Goal: Task Accomplishment & Management: Complete application form

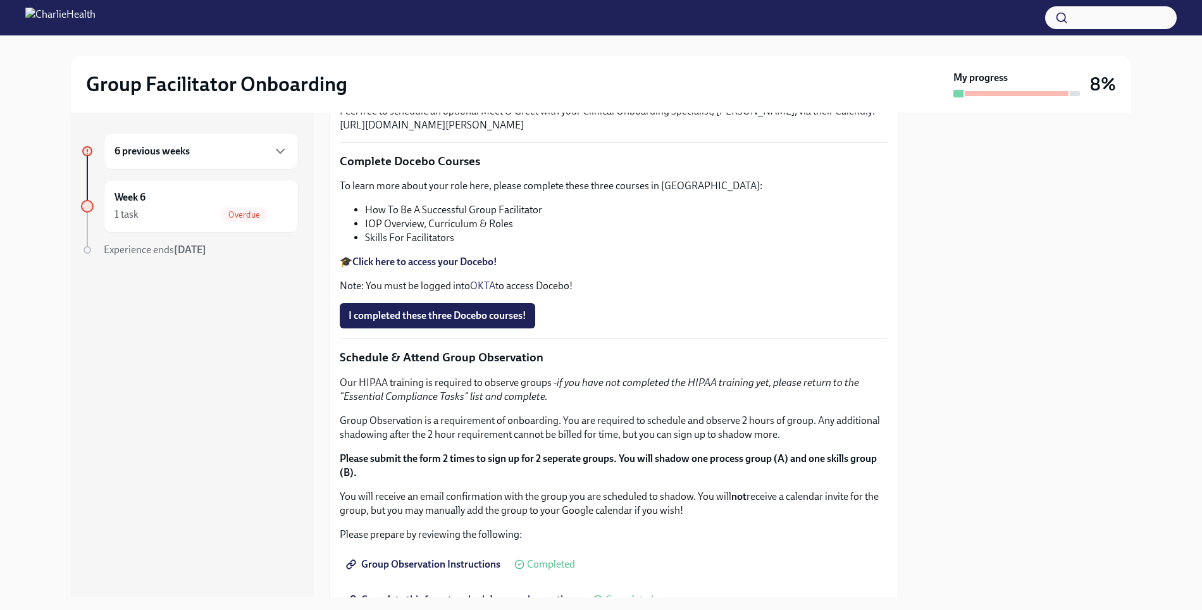
scroll to position [225, 0]
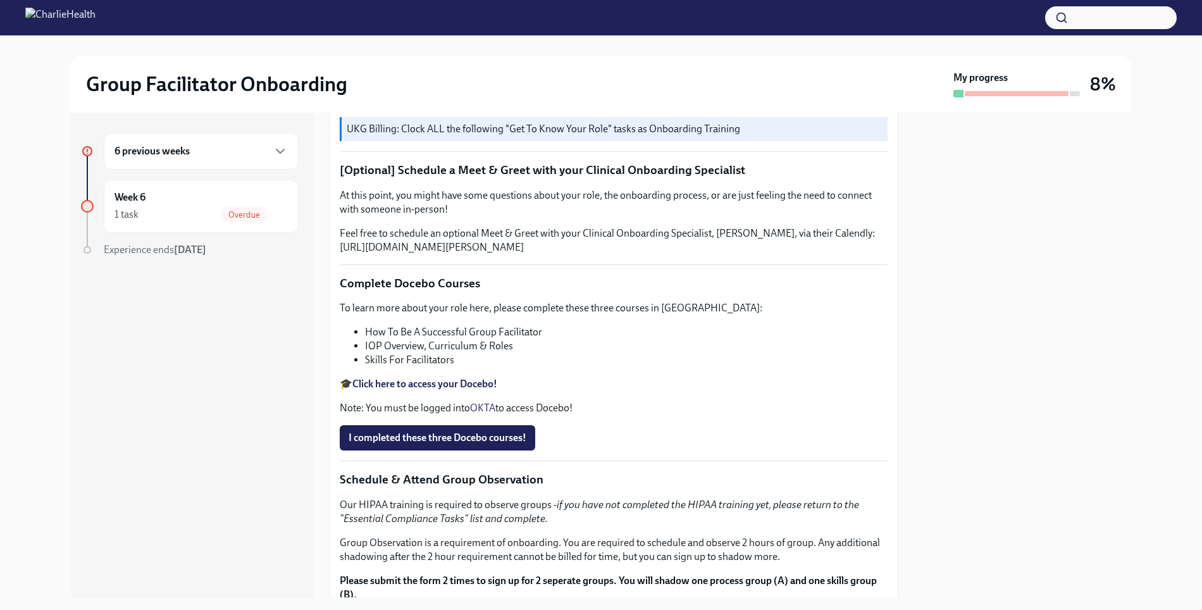
click at [199, 156] on div "6 previous weeks" at bounding box center [201, 151] width 173 height 15
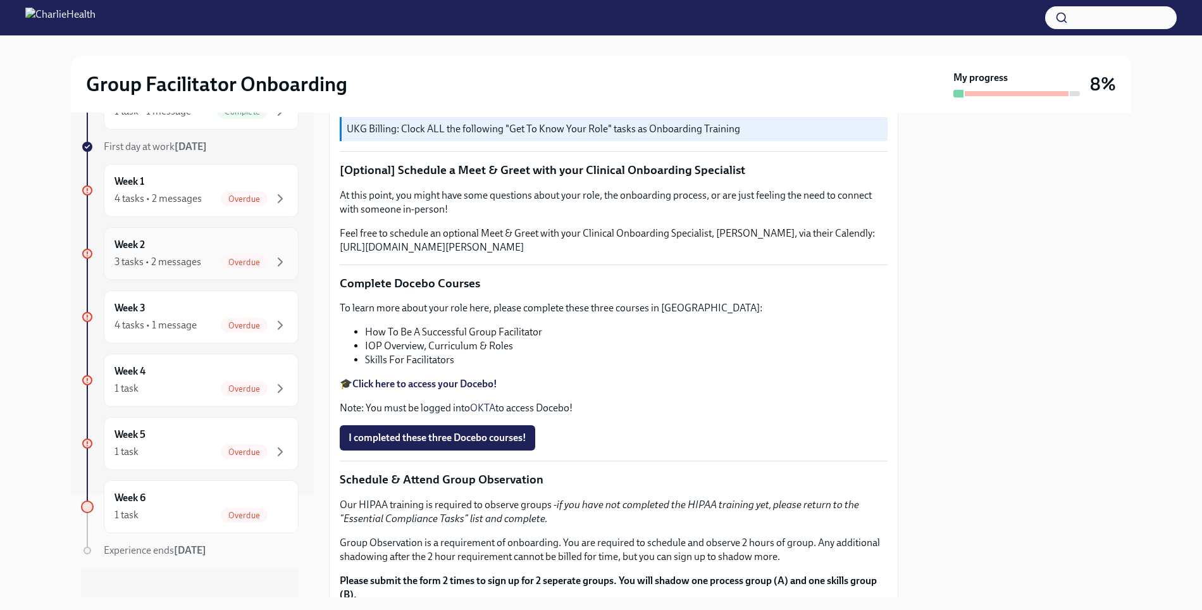
scroll to position [114, 0]
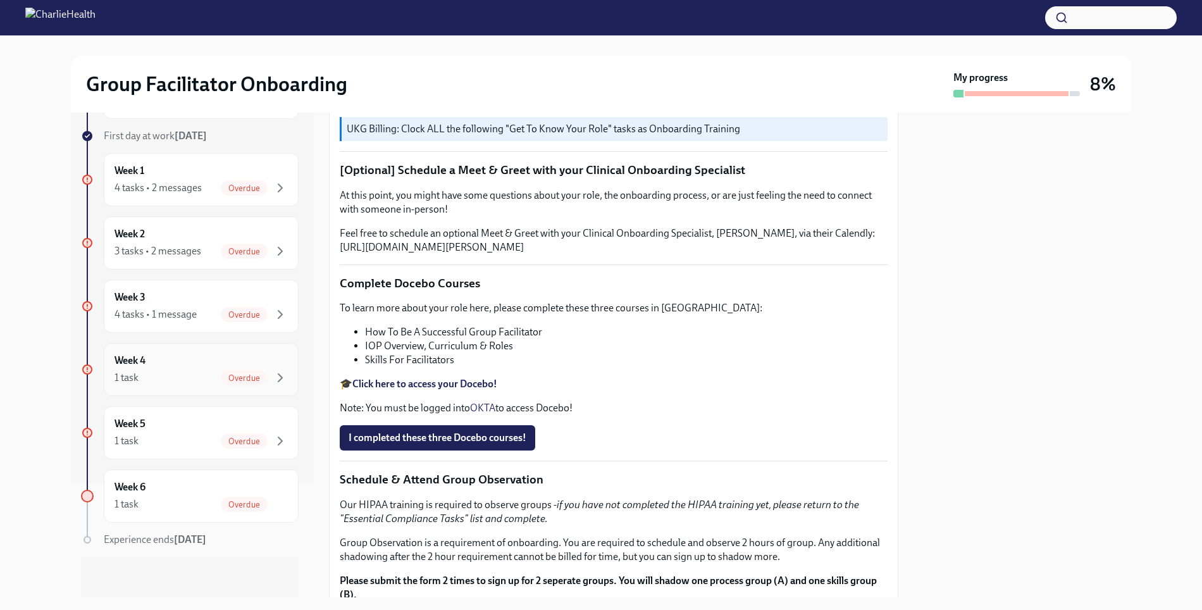
click at [183, 367] on div "Week 4 1 task Overdue" at bounding box center [201, 370] width 173 height 32
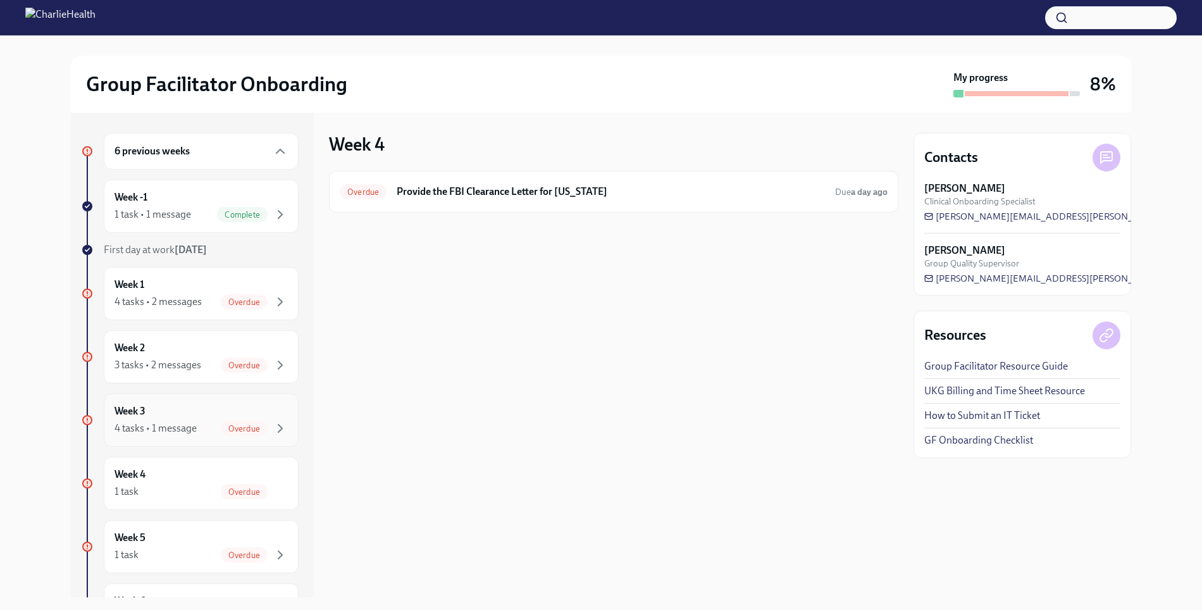
click at [134, 411] on h6 "Week 3" at bounding box center [130, 411] width 31 height 14
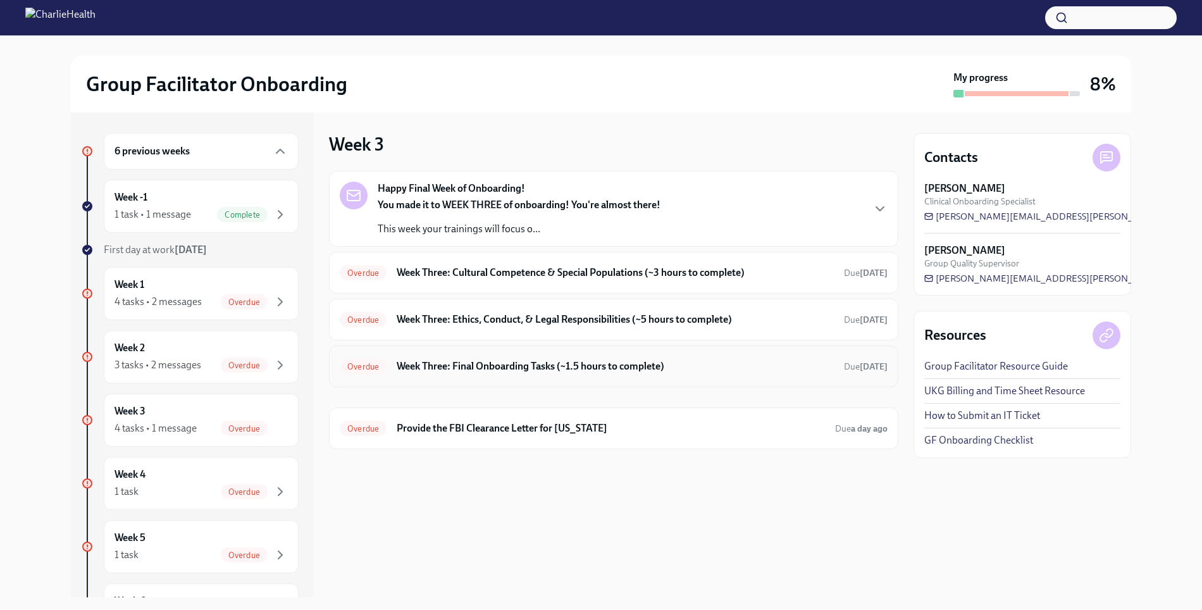
click at [462, 371] on h6 "Week Three: Final Onboarding Tasks (~1.5 hours to complete)" at bounding box center [615, 366] width 437 height 14
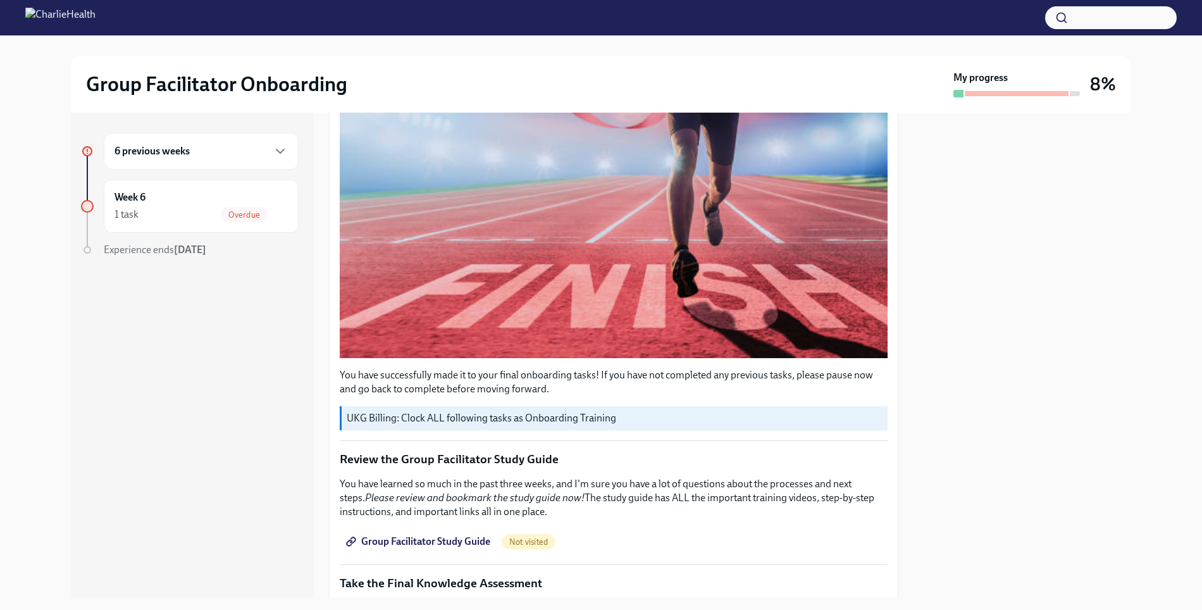
scroll to position [544, 0]
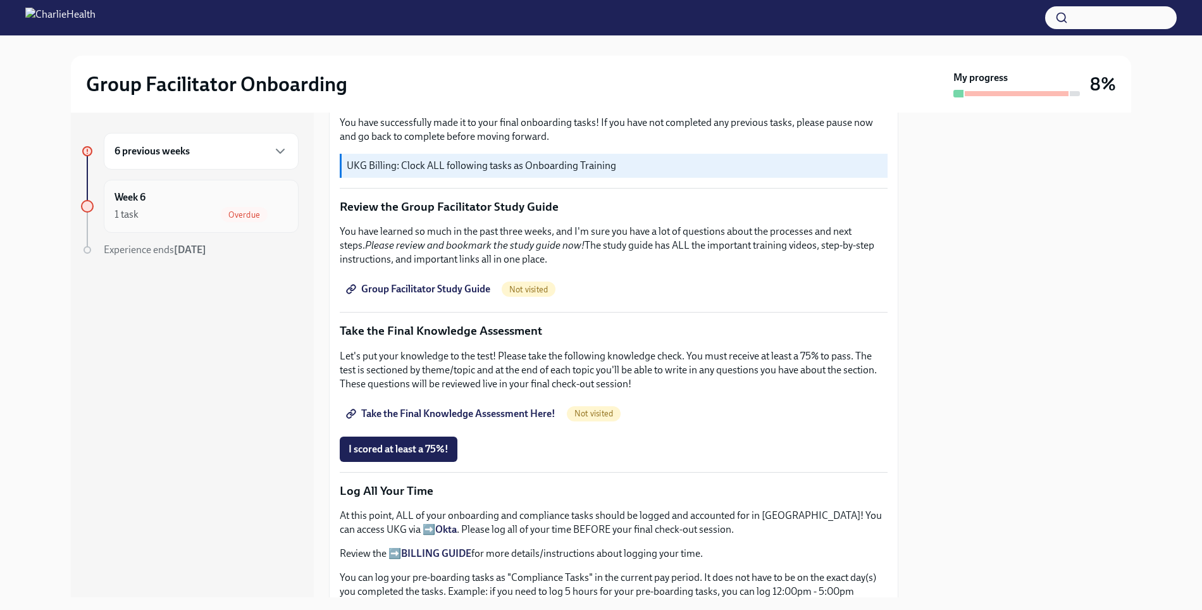
click at [163, 202] on div "Week 6 1 task Overdue" at bounding box center [201, 206] width 173 height 32
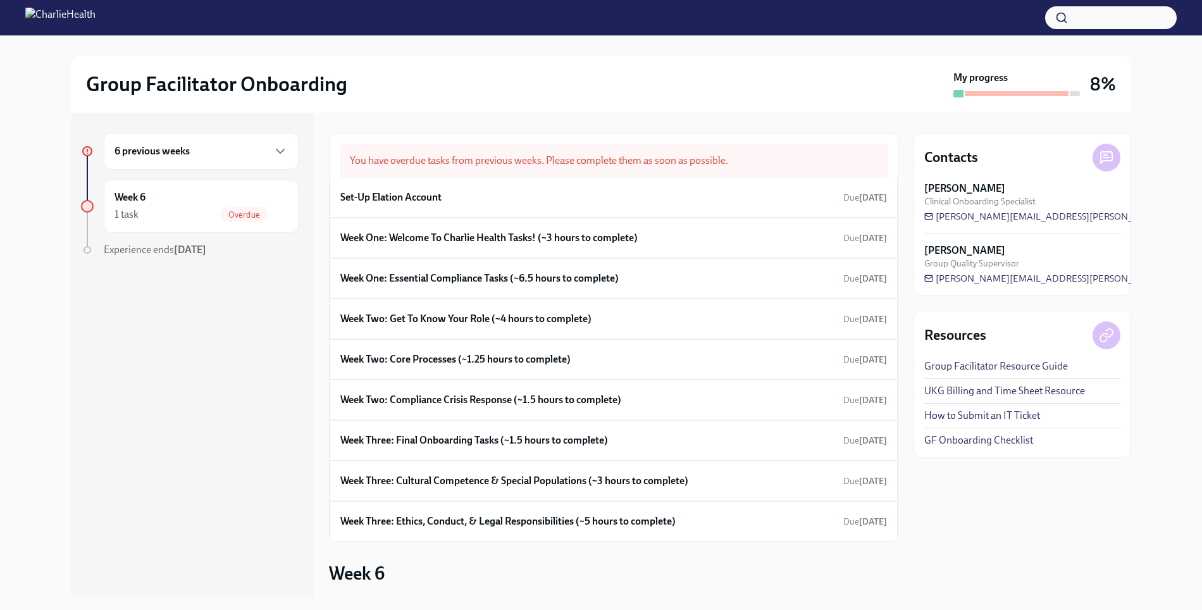
click at [209, 156] on div "6 previous weeks" at bounding box center [201, 151] width 173 height 15
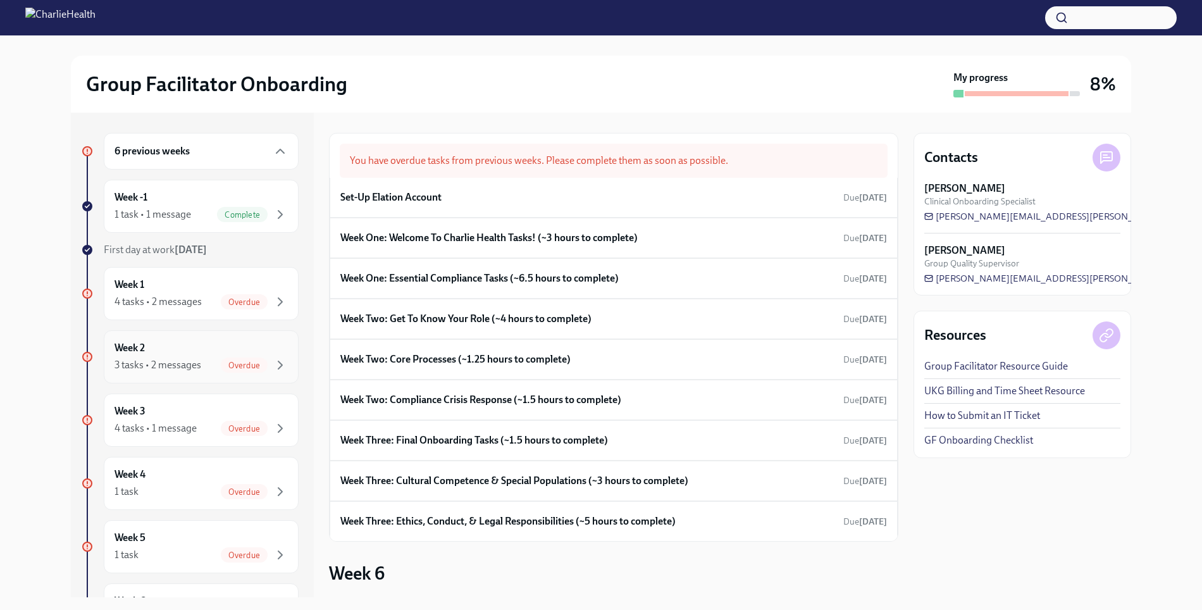
click at [189, 359] on div "3 tasks • 2 messages" at bounding box center [158, 365] width 87 height 14
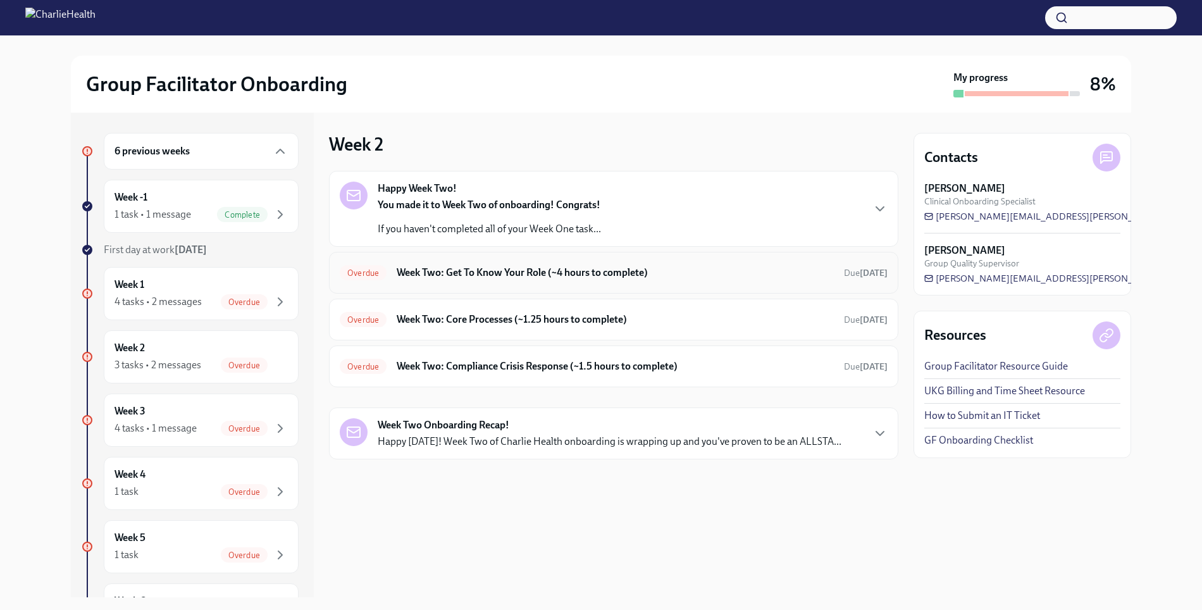
click at [503, 277] on h6 "Week Two: Get To Know Your Role (~4 hours to complete)" at bounding box center [615, 273] width 437 height 14
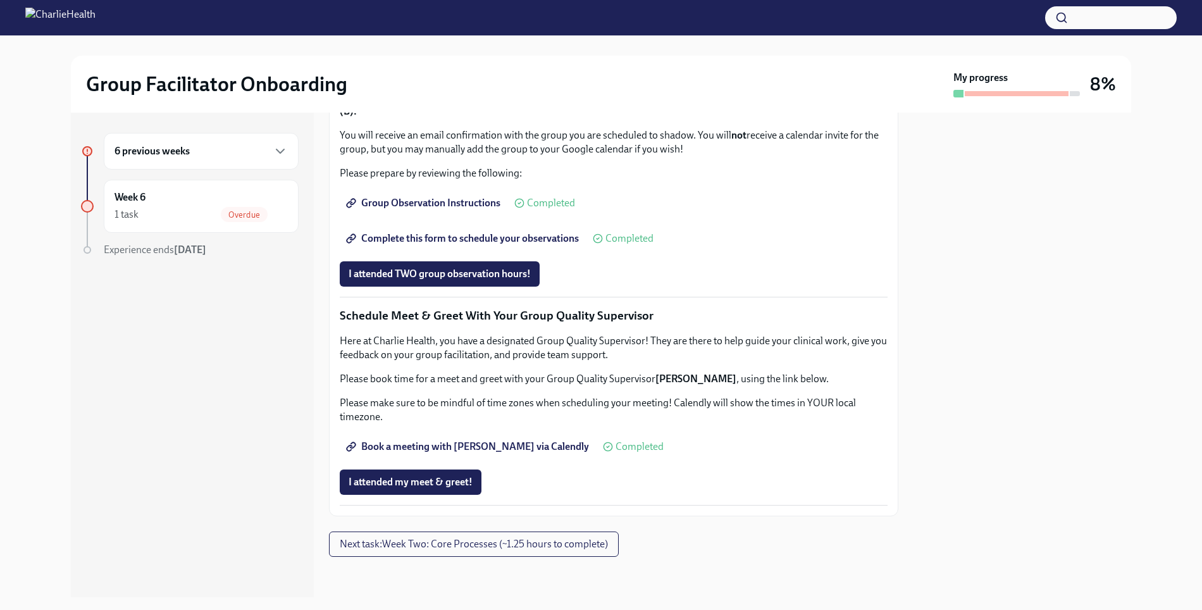
scroll to position [834, 0]
click at [438, 245] on span "Complete this form to schedule your observations" at bounding box center [464, 238] width 230 height 13
click at [175, 202] on div "Week 6 1 task Overdue" at bounding box center [201, 206] width 173 height 32
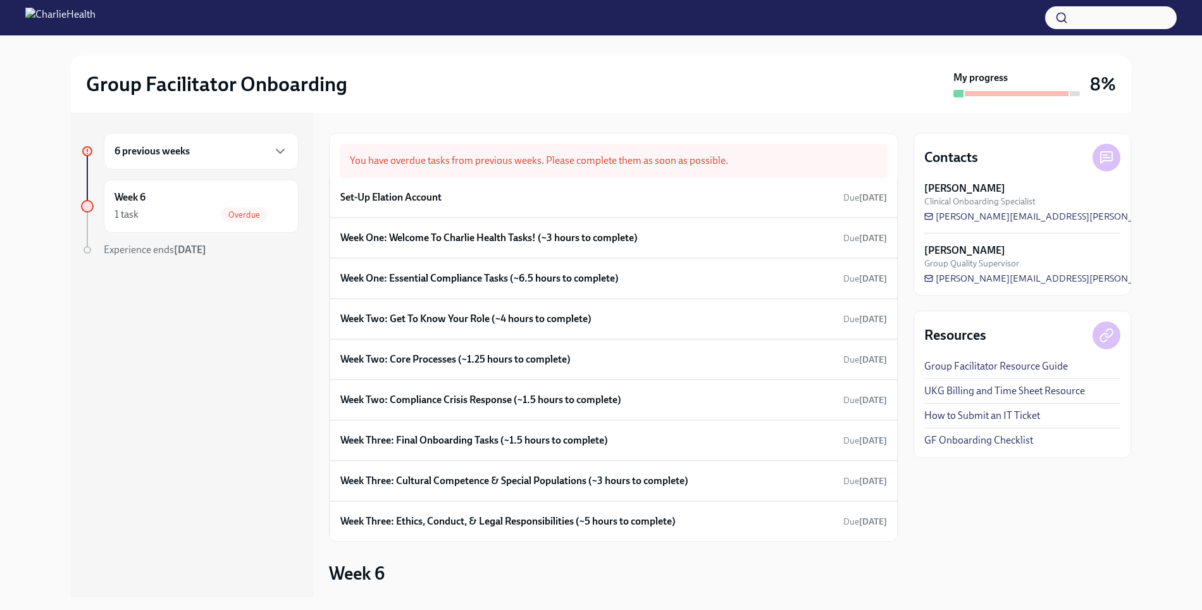
click at [1127, 24] on button "button" at bounding box center [1111, 17] width 132 height 23
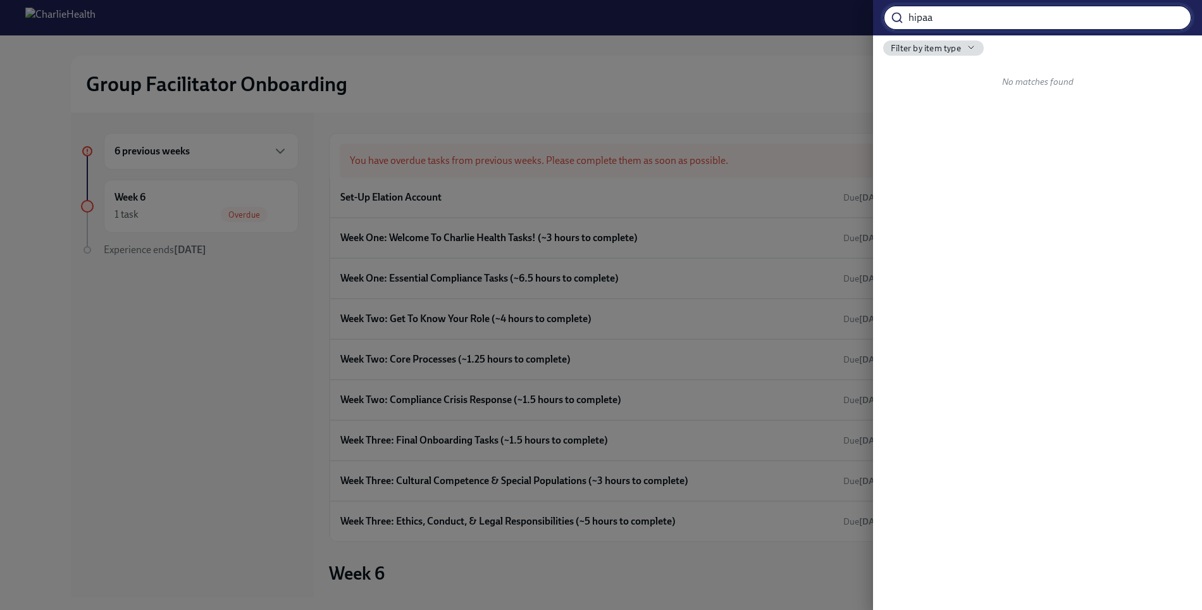
type input "hipaa"
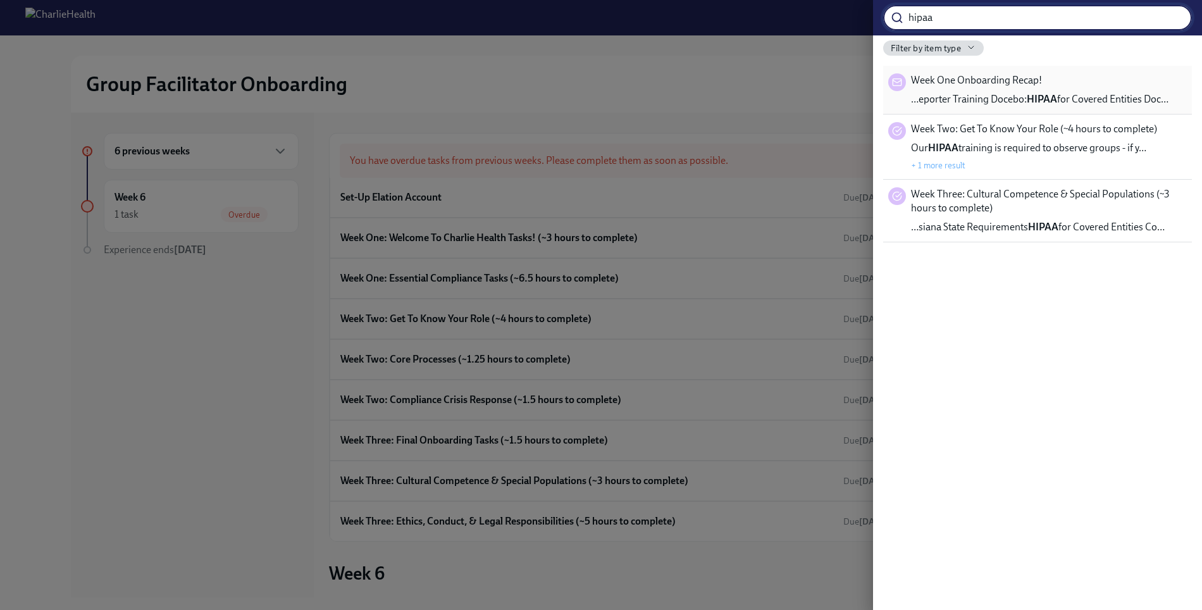
click at [1048, 85] on div "Week One Onboarding Recap! …eporter Training Docebo: HIPAA for Covered Entities…" at bounding box center [1039, 89] width 257 height 33
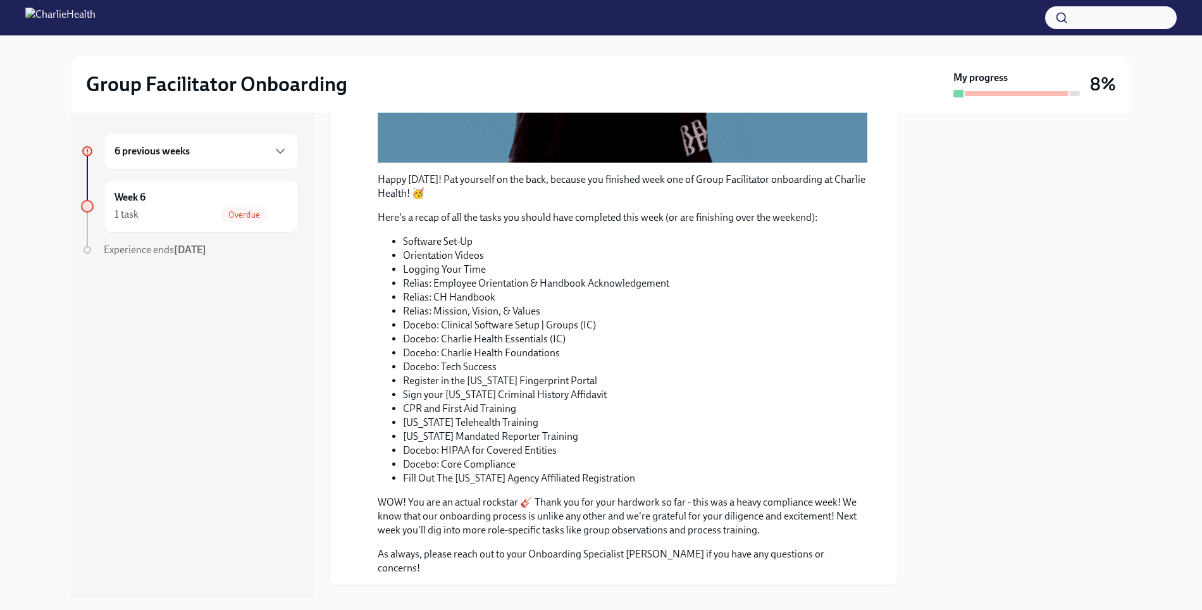
scroll to position [347, 0]
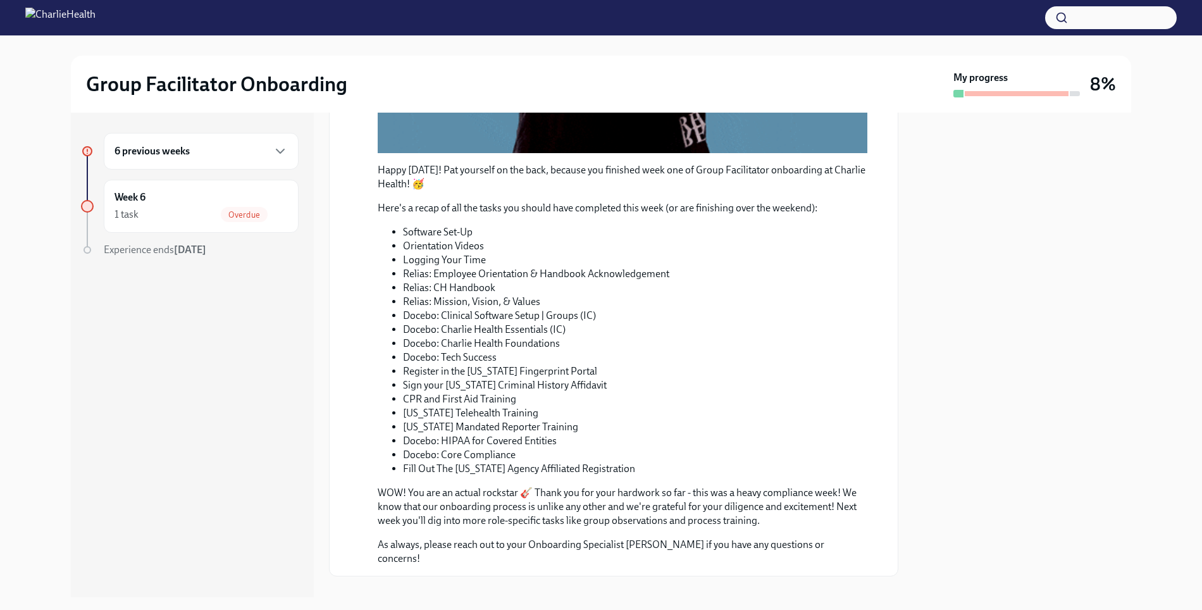
click at [1087, 25] on button "button" at bounding box center [1111, 17] width 132 height 23
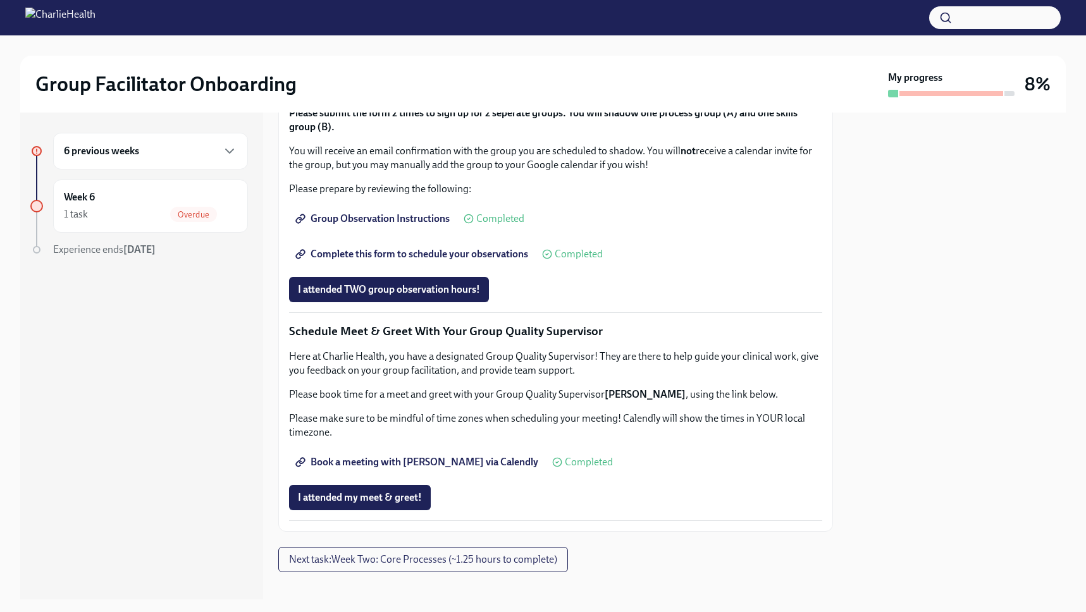
scroll to position [705, 0]
